Goal: Check status: Check status

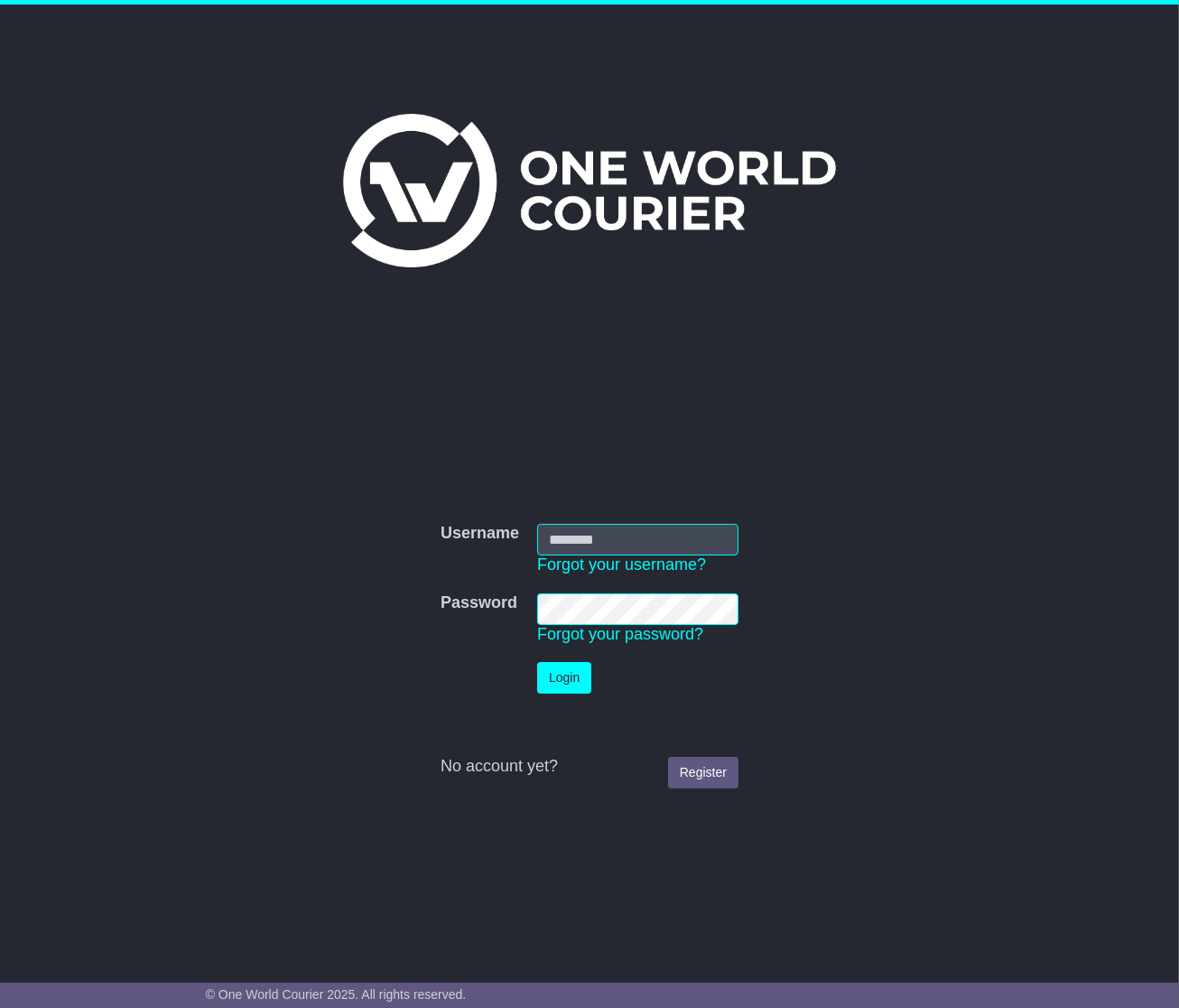
click at [545, 537] on input "Username" at bounding box center [637, 539] width 201 height 32
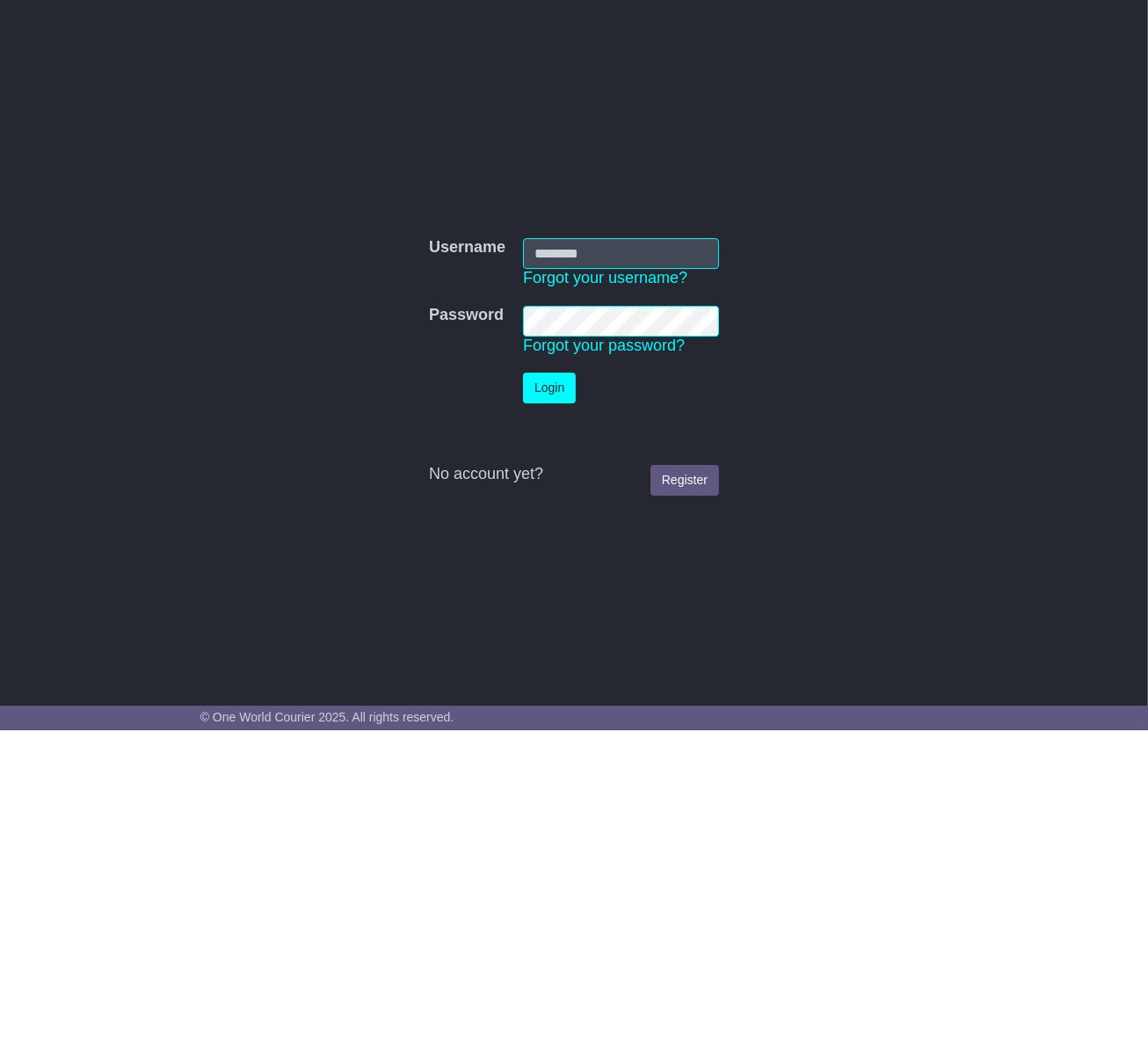
click at [548, 570] on input "Username" at bounding box center [621, 567] width 196 height 31
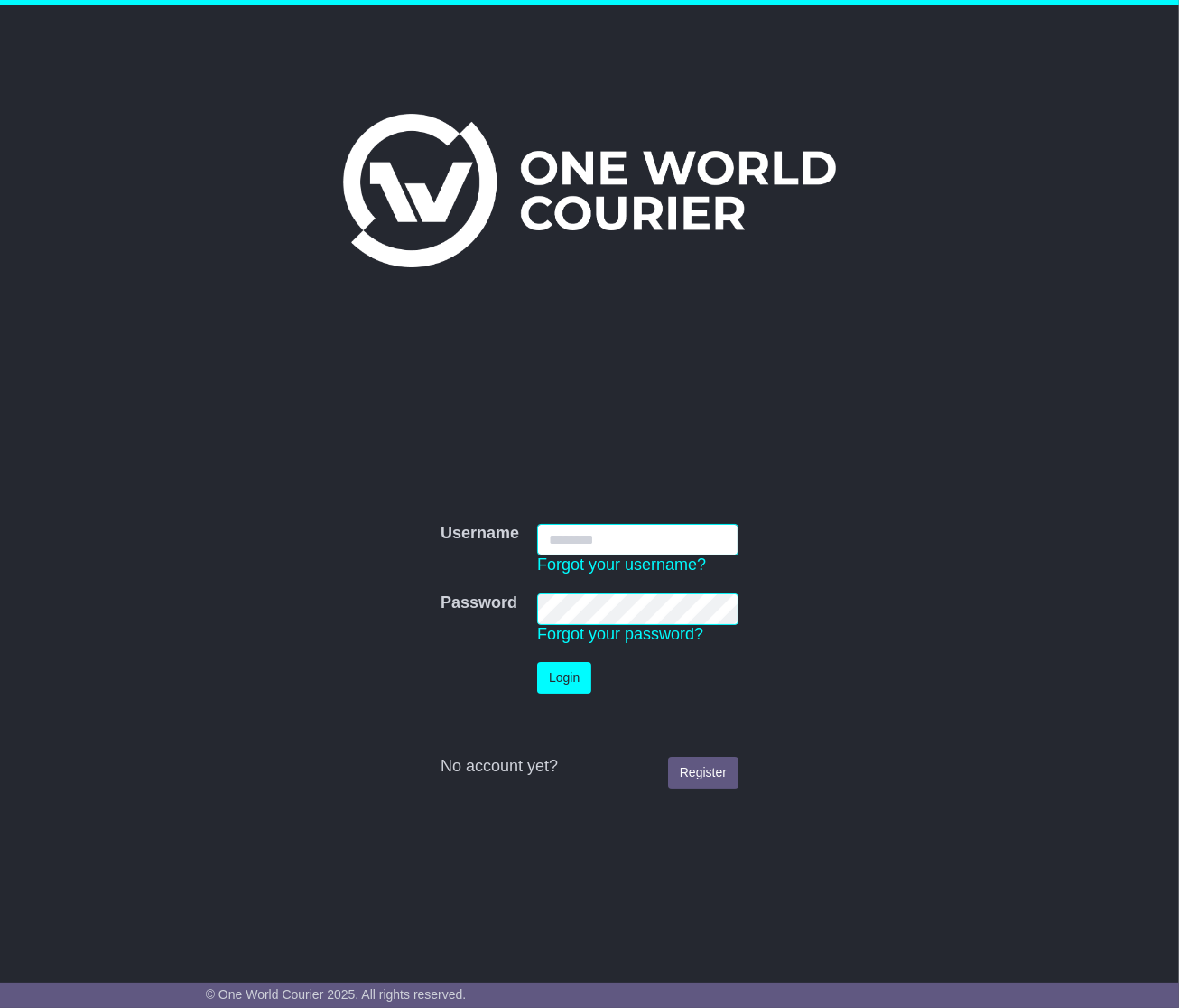
type input "**********"
click at [537, 662] on button "Login" at bounding box center [564, 677] width 54 height 32
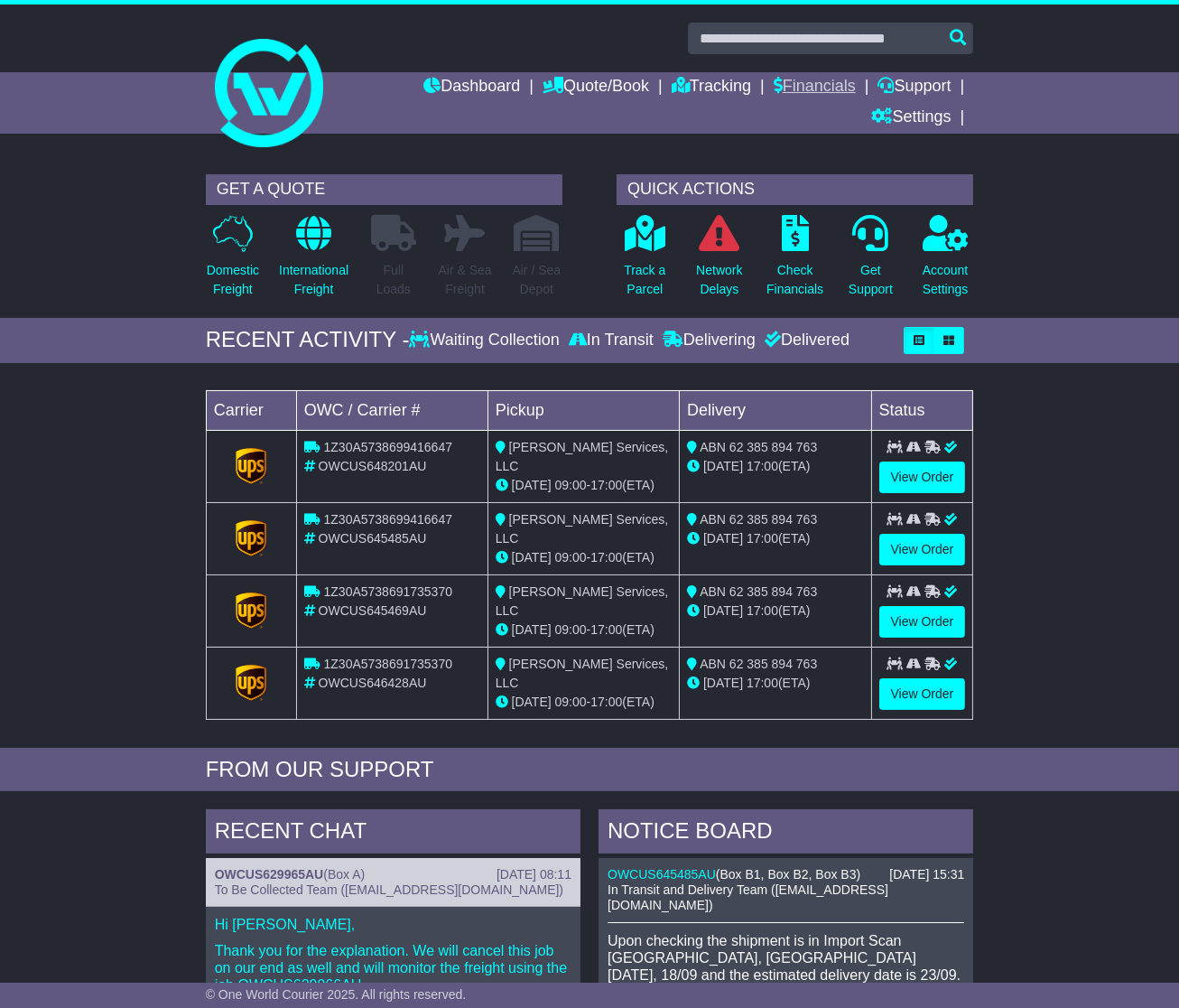
click at [773, 94] on link "Financials" at bounding box center [814, 88] width 82 height 31
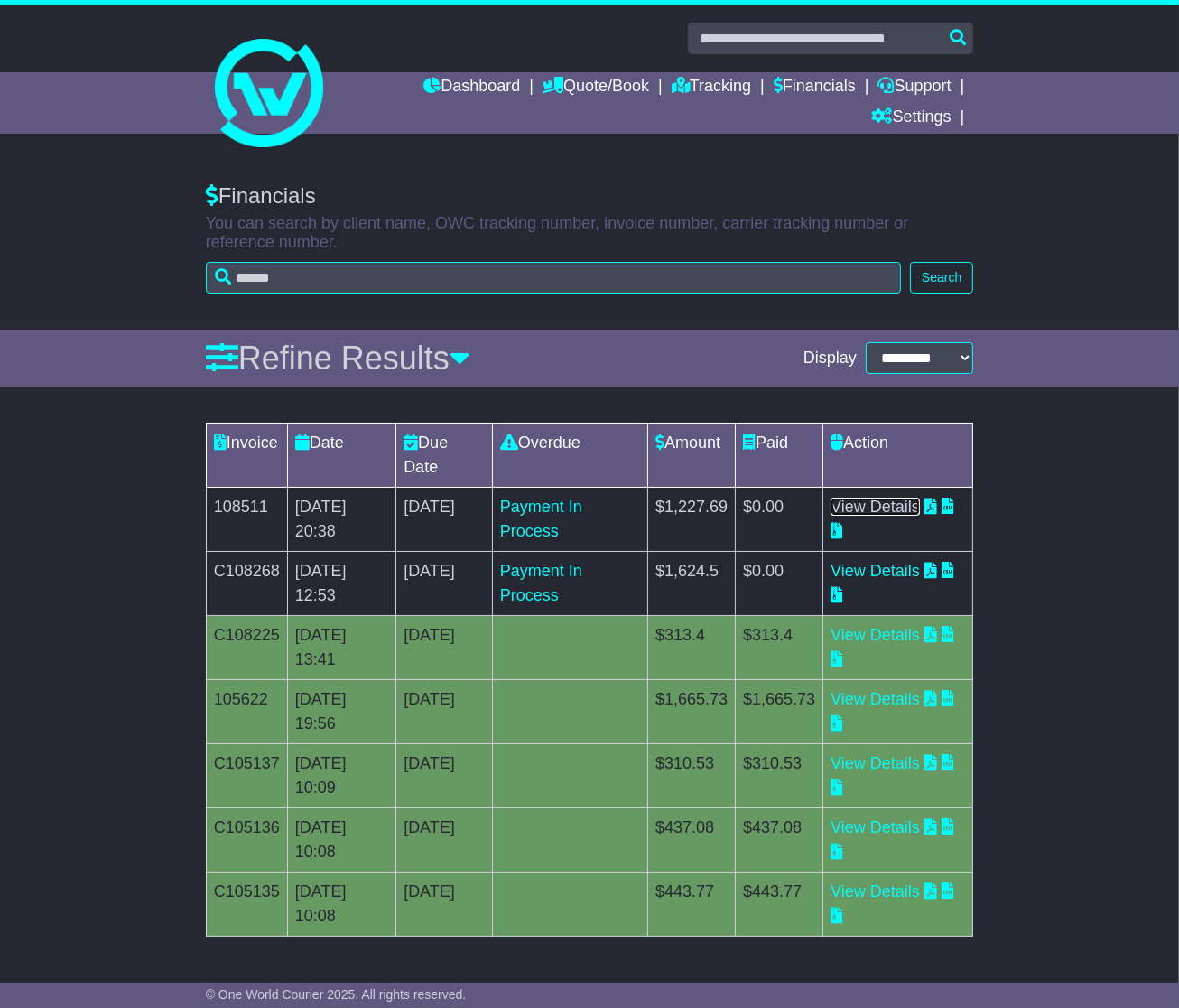
click at [884, 497] on link "View Details" at bounding box center [875, 506] width 90 height 18
